Goal: Download file/media

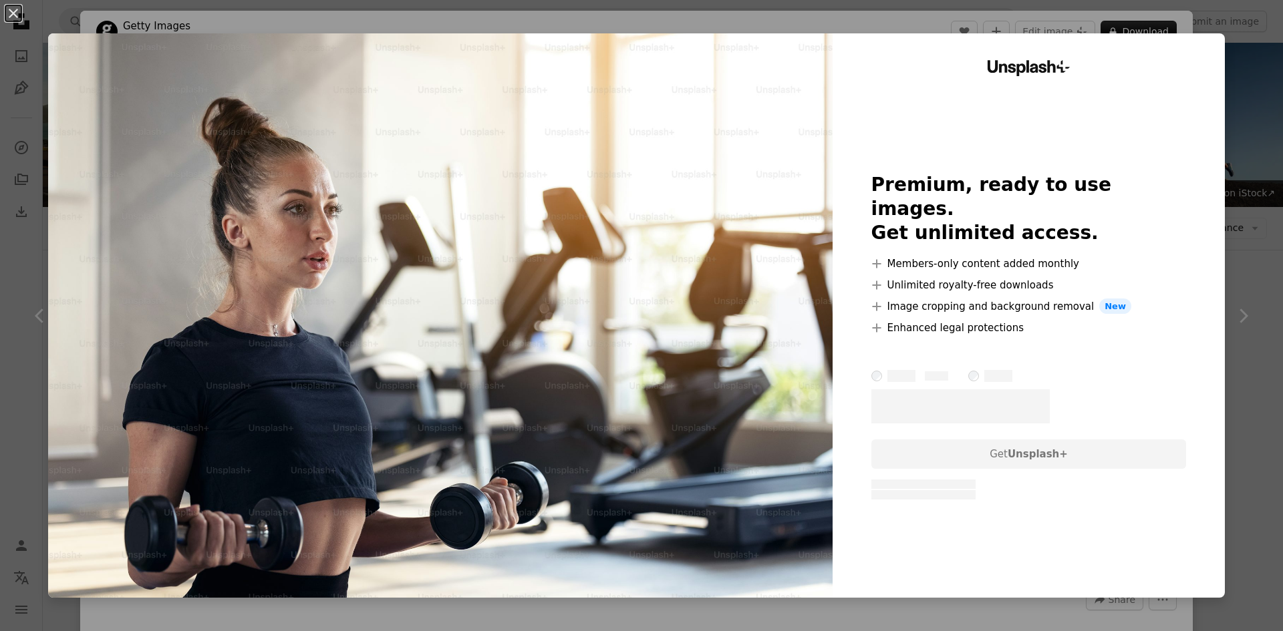
scroll to position [2608, 0]
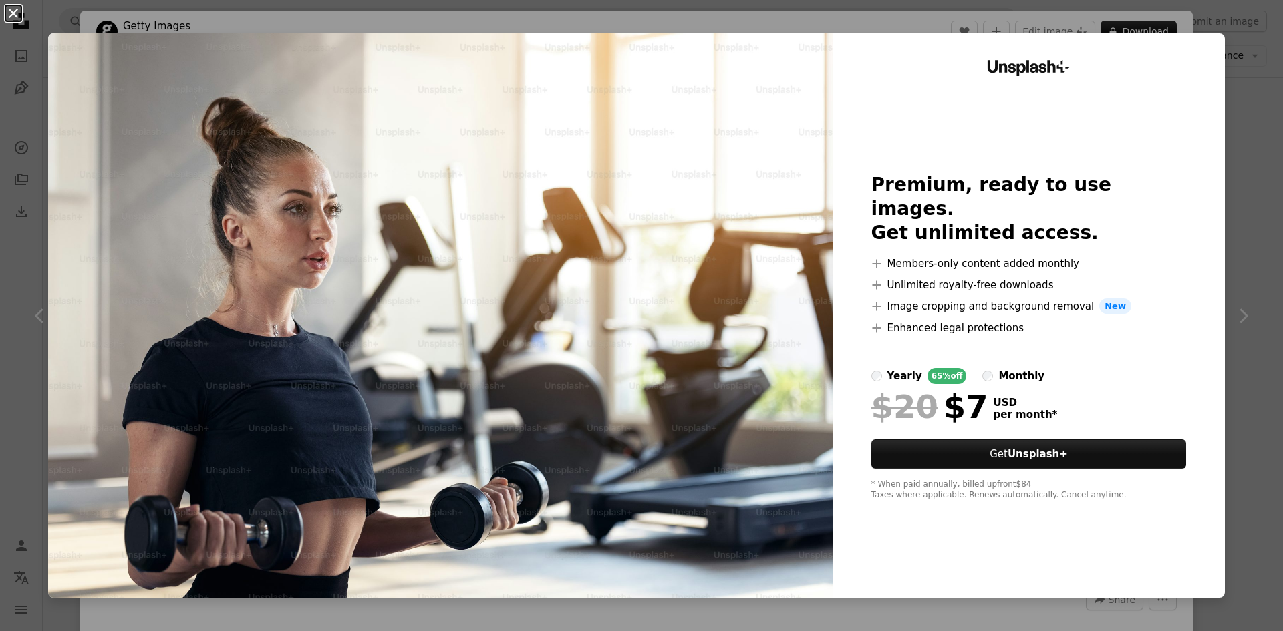
click at [11, 13] on button "An X shape" at bounding box center [13, 13] width 16 height 16
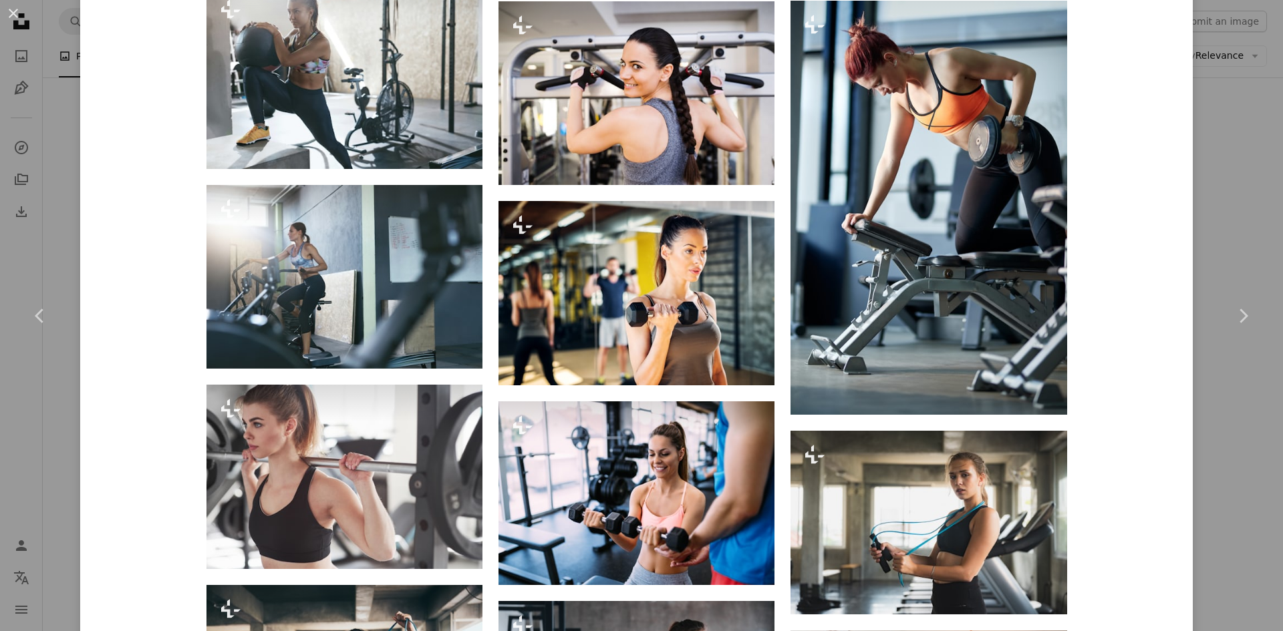
scroll to position [1193, 0]
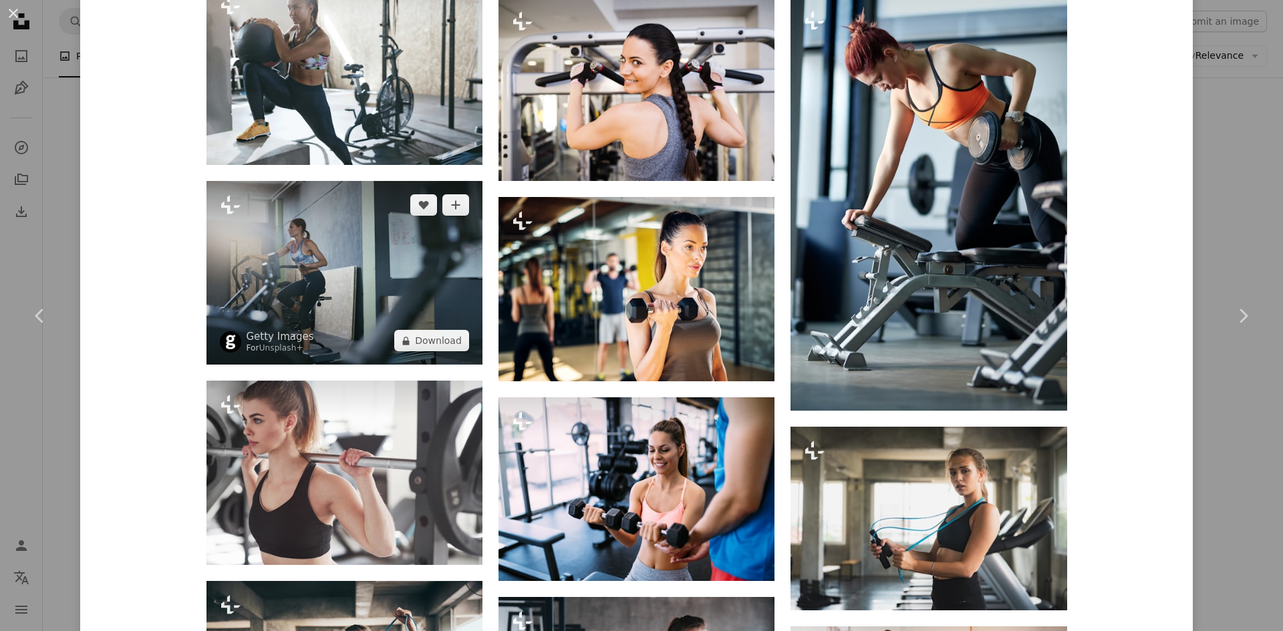
click at [287, 282] on img at bounding box center [344, 273] width 276 height 184
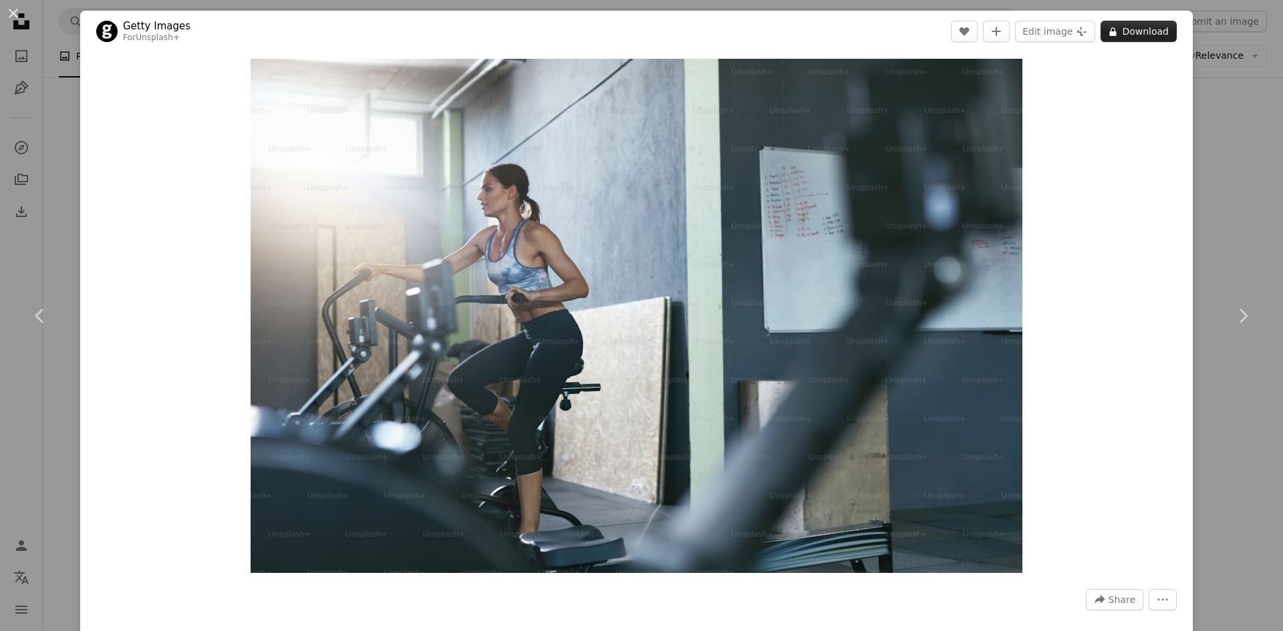
click at [1138, 33] on button "A lock Download" at bounding box center [1138, 31] width 76 height 21
